Goal: Transaction & Acquisition: Purchase product/service

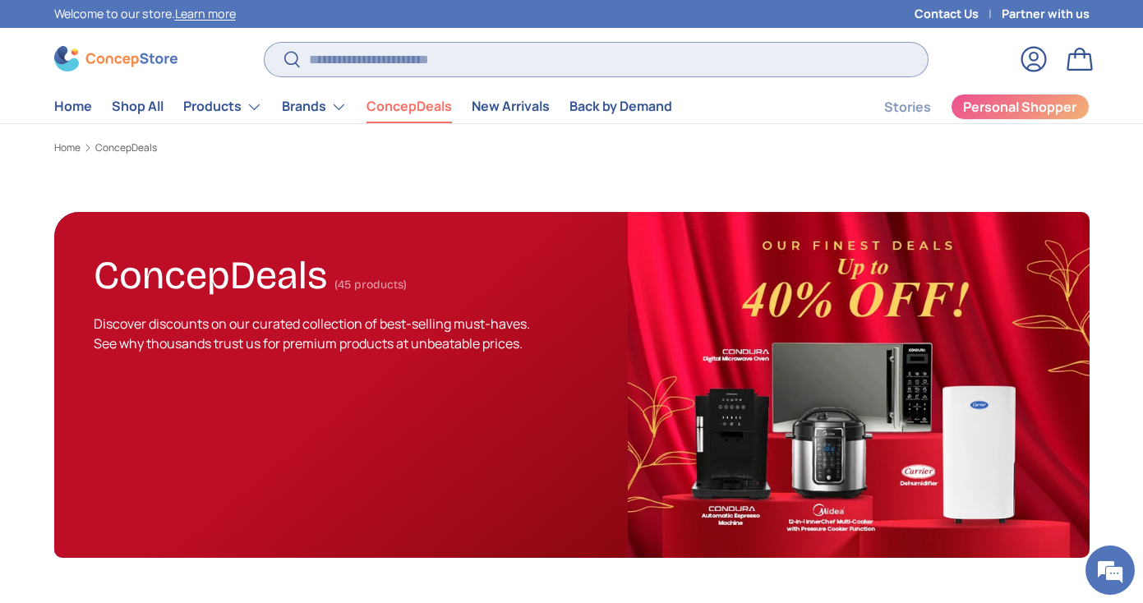
click at [366, 62] on input "Search" at bounding box center [596, 60] width 662 height 34
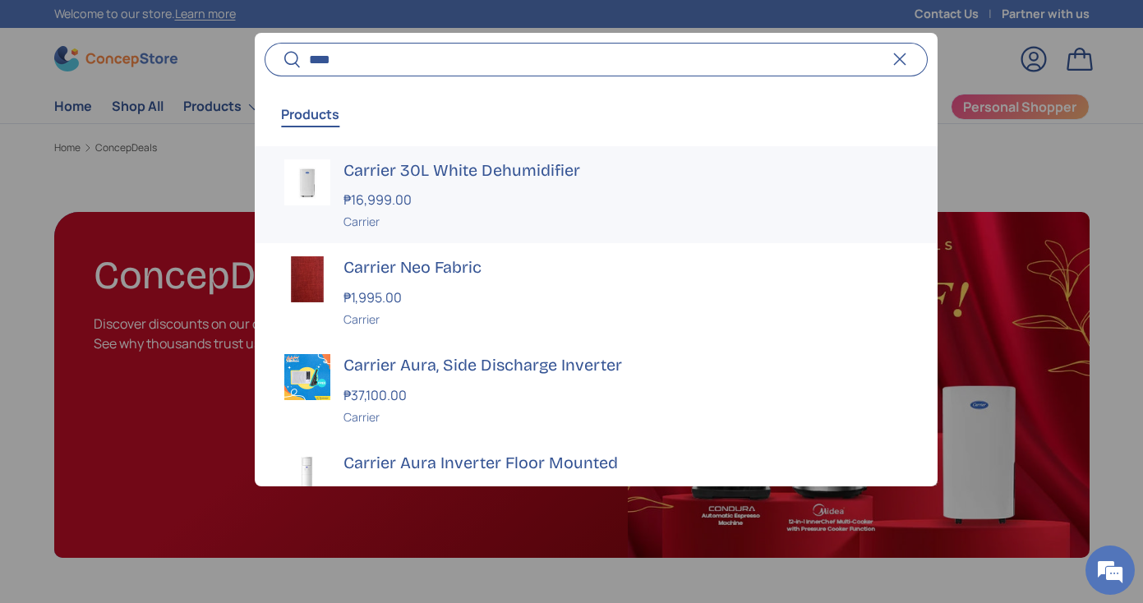
type input "****"
click at [427, 173] on h3 "Carrier 30L White Dehumidifier" at bounding box center [625, 170] width 564 height 23
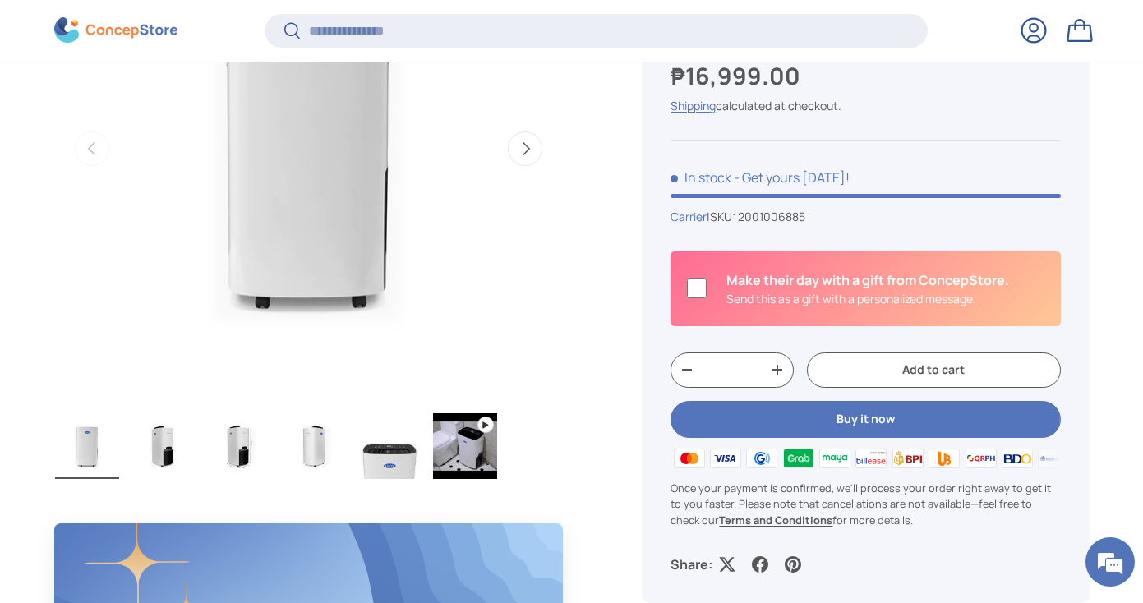
scroll to position [777, 0]
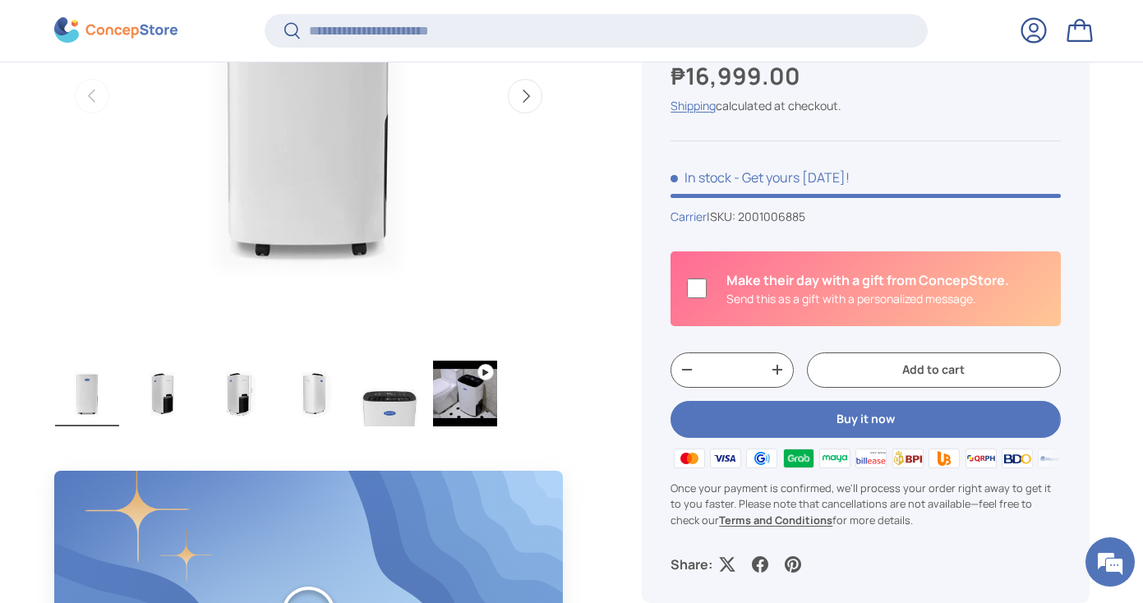
click at [449, 403] on img "Gallery Viewer" at bounding box center [465, 394] width 64 height 66
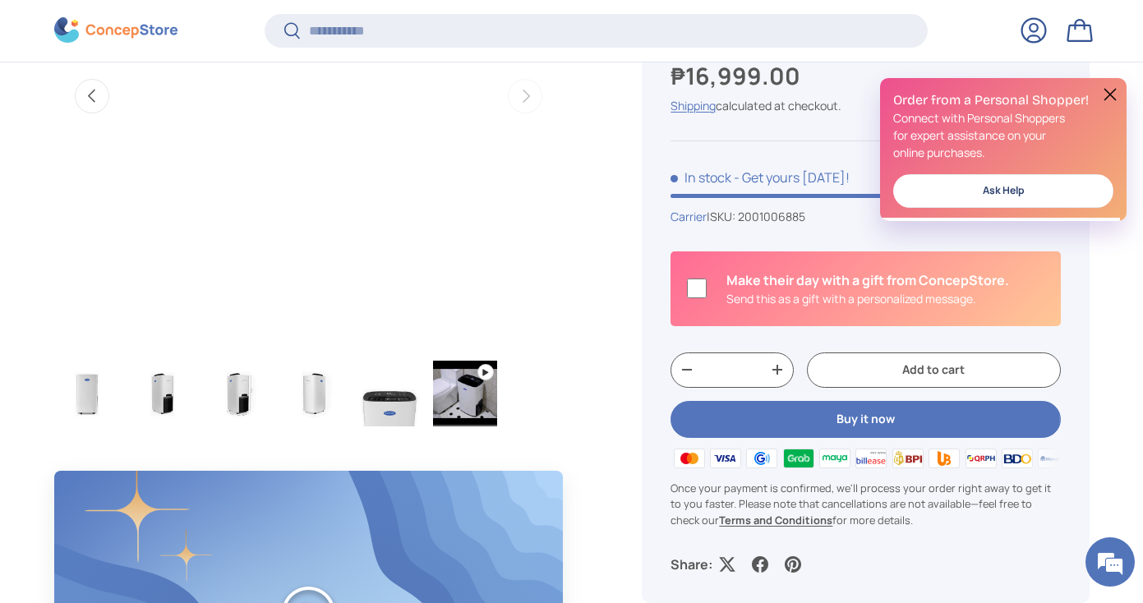
click at [393, 410] on img "Gallery Viewer" at bounding box center [389, 394] width 64 height 66
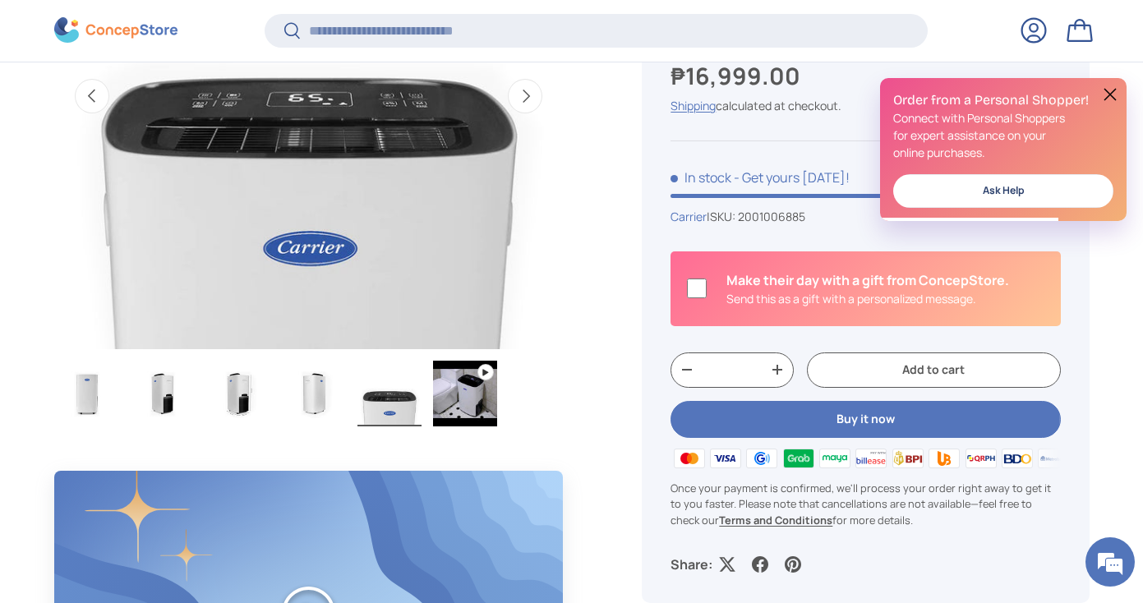
click at [1117, 94] on button at bounding box center [1110, 95] width 20 height 20
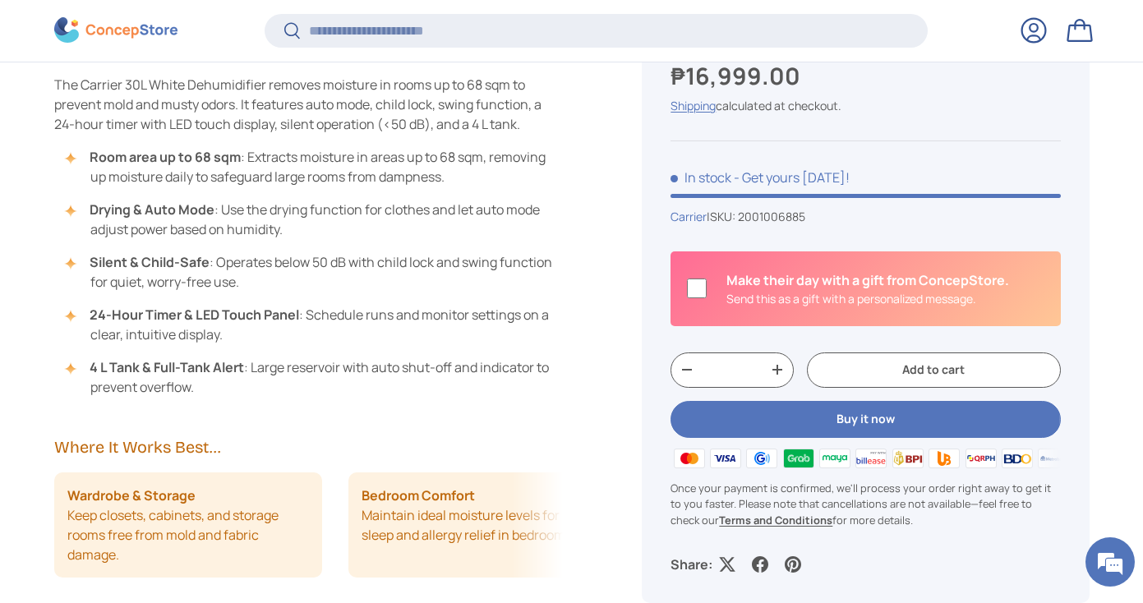
scroll to position [1551, 0]
click at [877, 374] on button "Add to cart" at bounding box center [933, 369] width 253 height 35
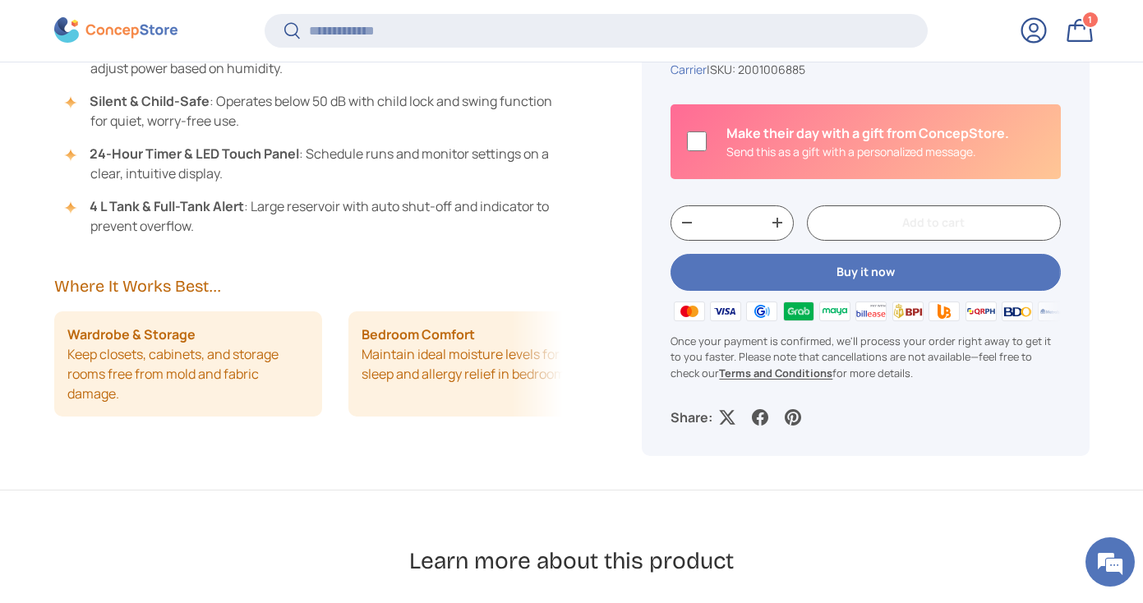
scroll to position [0, 0]
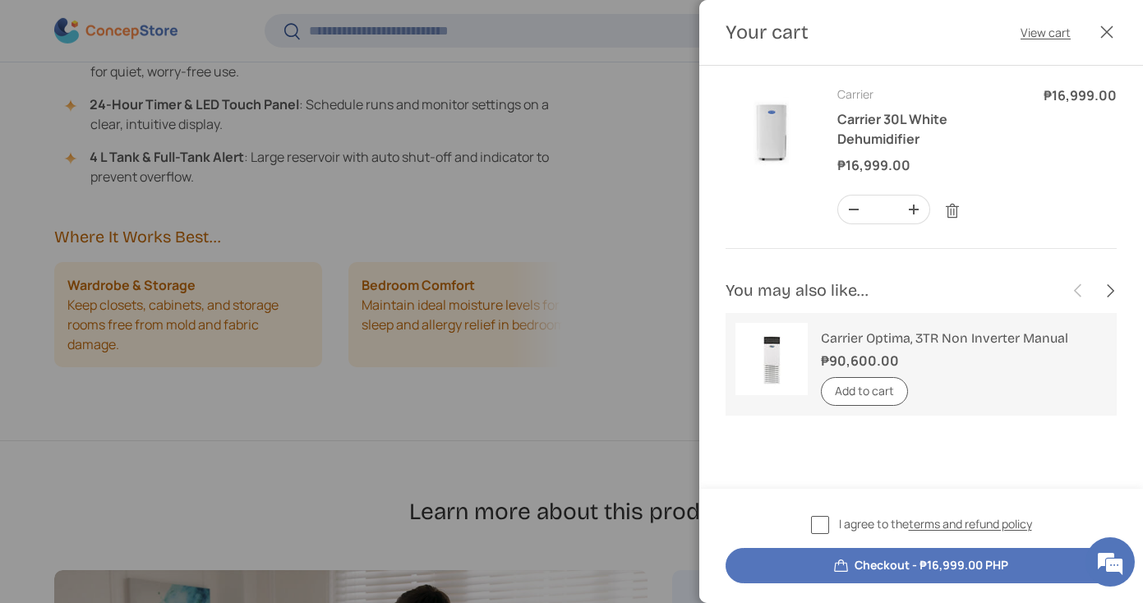
click at [591, 397] on div at bounding box center [571, 301] width 1143 height 603
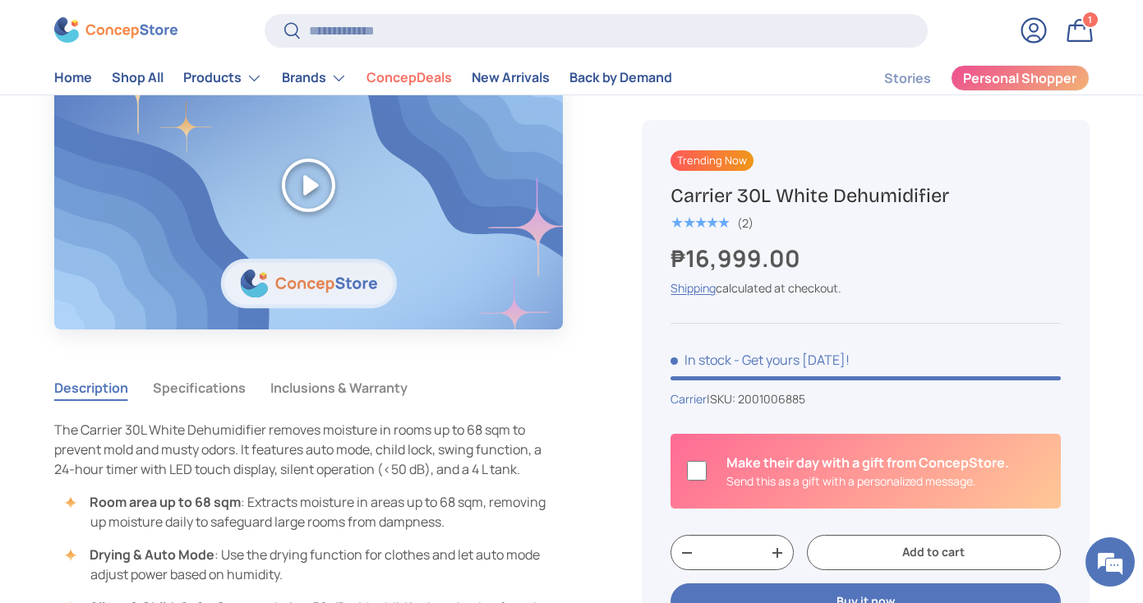
scroll to position [831, 0]
